Goal: Task Accomplishment & Management: Manage account settings

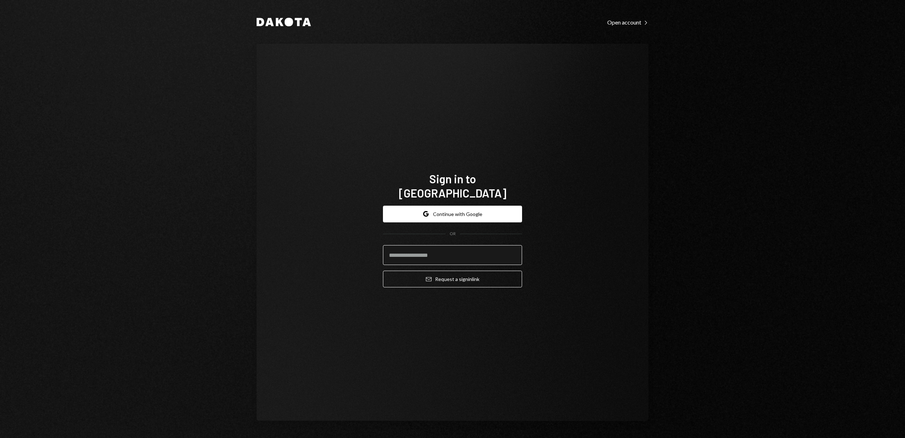
click at [420, 253] on input "email" at bounding box center [452, 255] width 139 height 20
click at [0, 437] on com-1password-button at bounding box center [0, 438] width 0 height 0
type input "**********"
click at [440, 276] on button "Email Request a sign in link" at bounding box center [452, 278] width 139 height 17
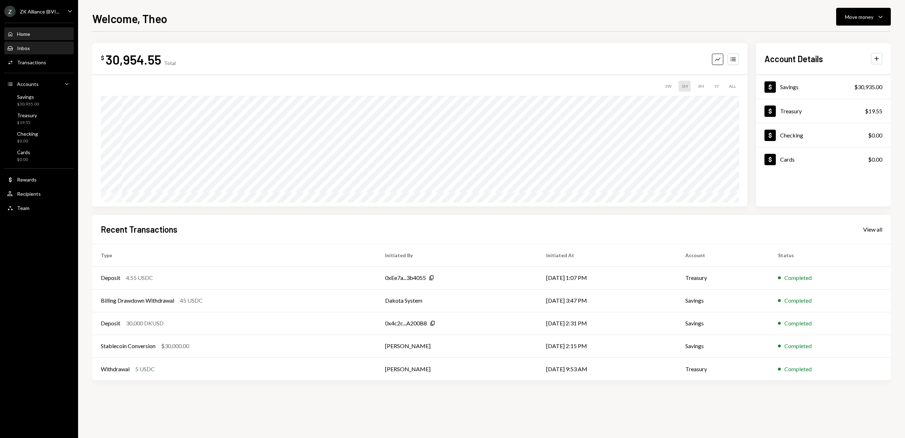
click at [38, 48] on div "Inbox Inbox" at bounding box center [39, 48] width 64 height 6
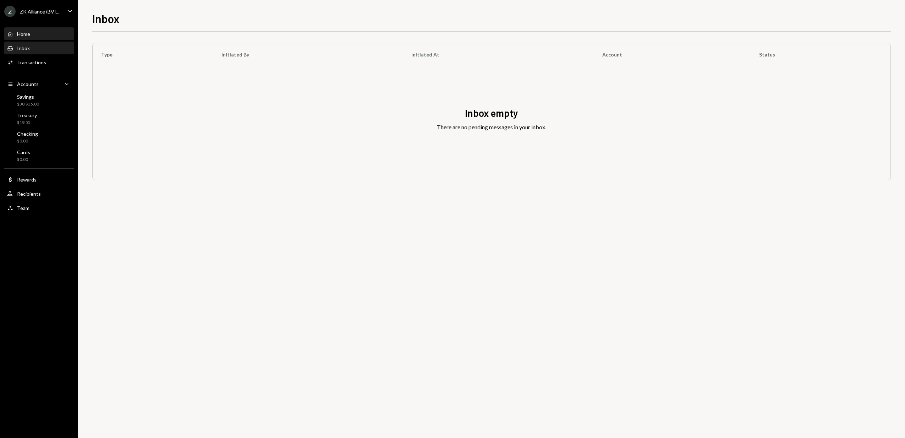
click at [38, 34] on div "Home Home" at bounding box center [39, 34] width 64 height 6
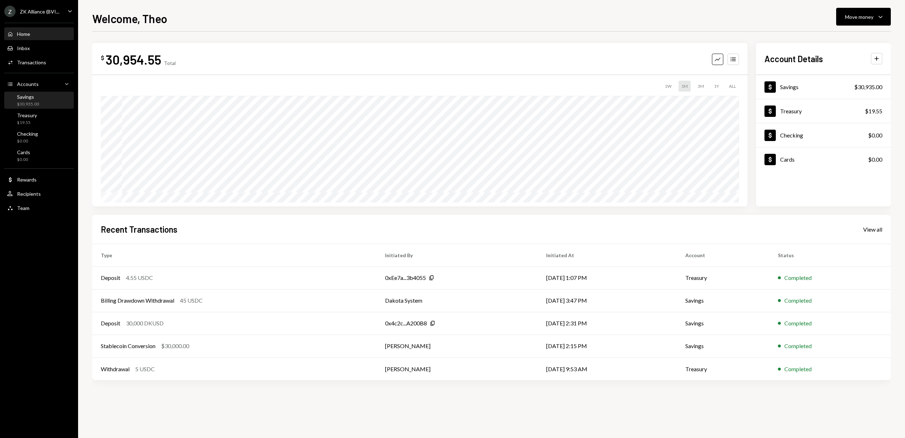
click at [32, 108] on div "Savings $30,935.00" at bounding box center [39, 100] width 64 height 16
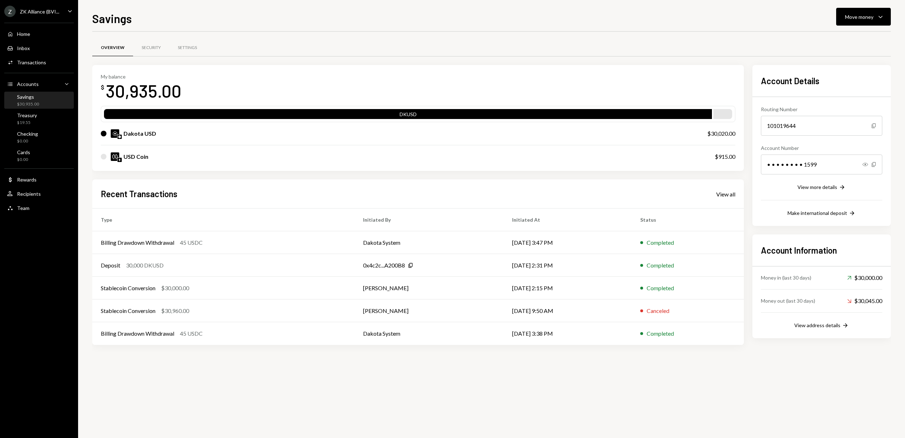
click at [42, 10] on div "ZK Alliance (BVI..." at bounding box center [39, 12] width 39 height 6
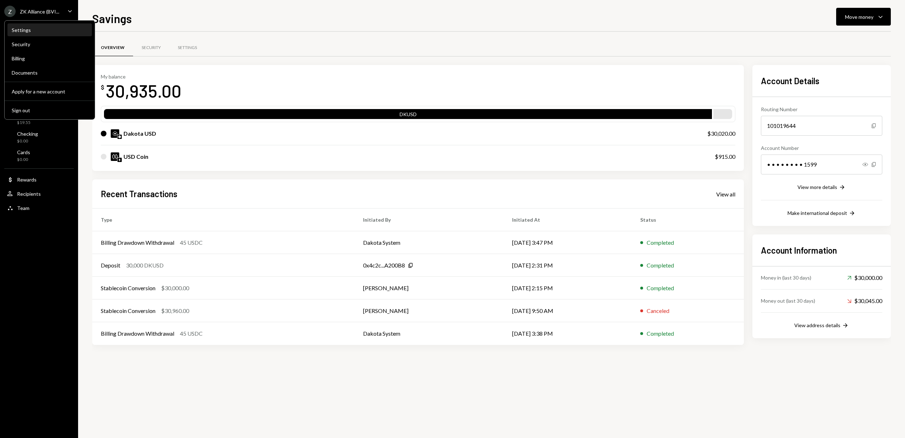
click at [53, 30] on div "Settings" at bounding box center [50, 30] width 76 height 6
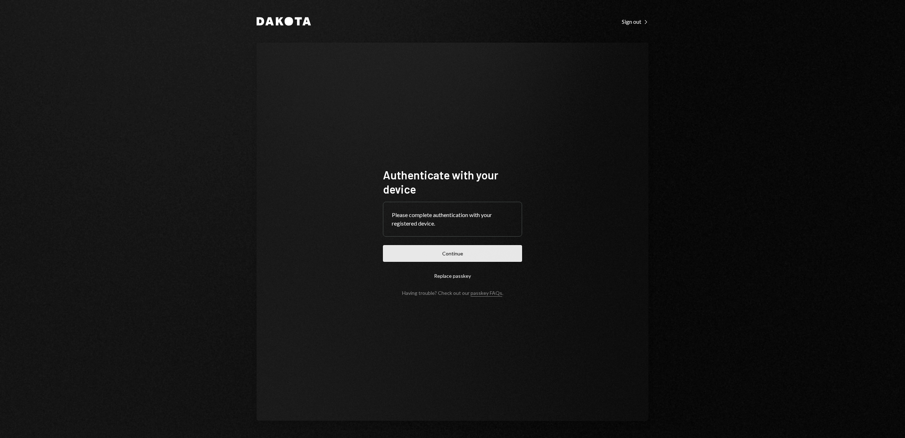
click at [430, 256] on button "Continue" at bounding box center [452, 253] width 139 height 17
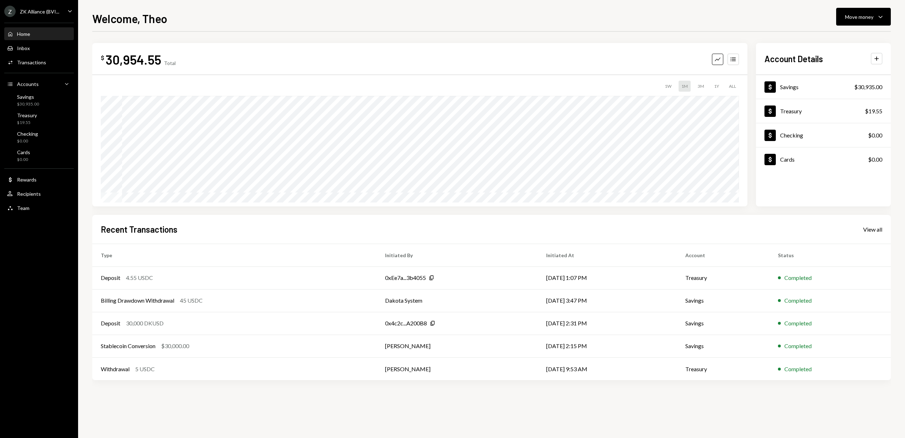
click at [57, 11] on div "ZK Alliance (BVI..." at bounding box center [39, 12] width 39 height 6
click at [33, 29] on div "Settings" at bounding box center [50, 30] width 76 height 6
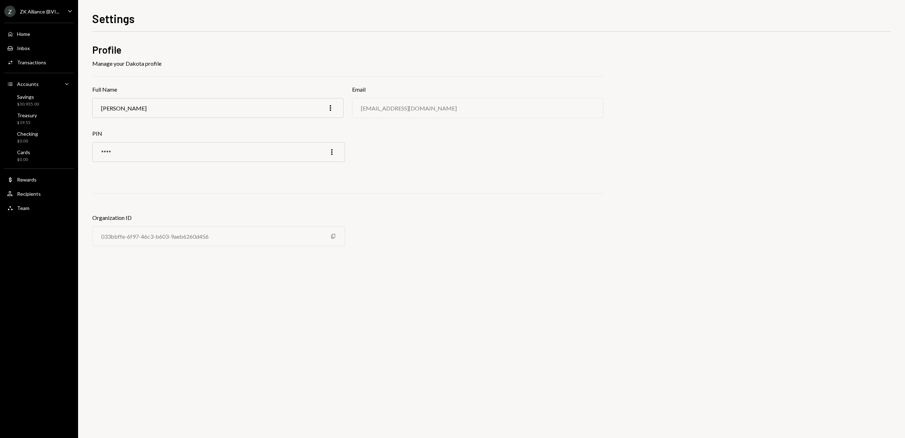
click at [64, 10] on div "Z ZK Alliance (BVI... Caret Down" at bounding box center [39, 11] width 78 height 11
click at [56, 61] on div "Billing" at bounding box center [50, 58] width 76 height 6
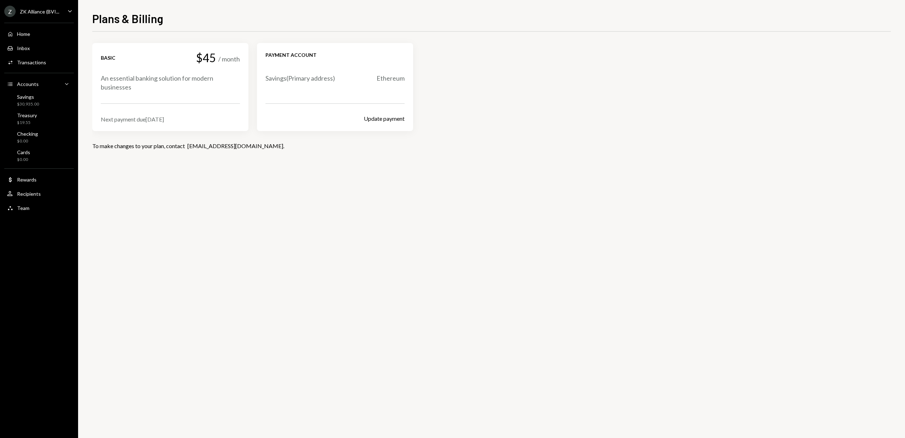
click at [61, 8] on div "Z ZK Alliance (BVI... Caret Down" at bounding box center [39, 11] width 78 height 11
click at [40, 67] on div "Documents" at bounding box center [50, 73] width 76 height 12
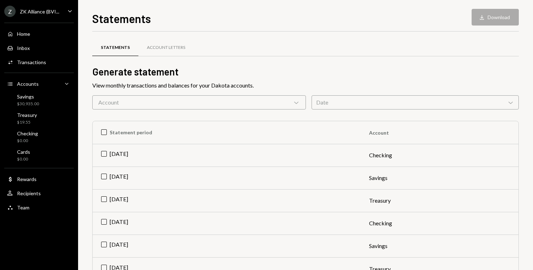
click at [48, 16] on div "Z ZK Alliance (BVI..." at bounding box center [31, 11] width 55 height 11
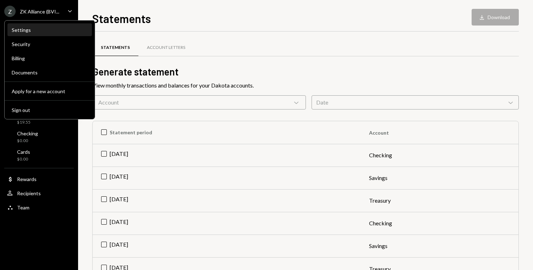
click at [55, 33] on div "Settings" at bounding box center [50, 30] width 76 height 12
